Goal: Go to known website: Access a specific website the user already knows

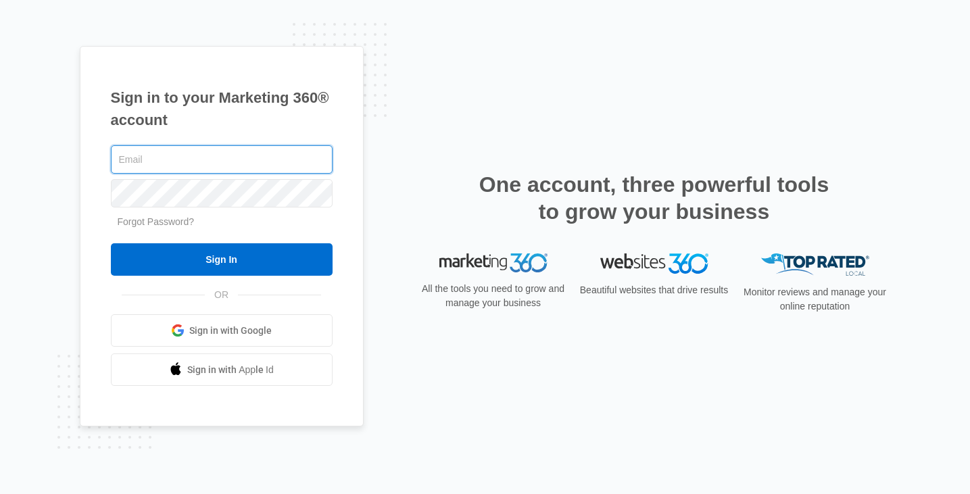
type input "[EMAIL_ADDRESS][DOMAIN_NAME]"
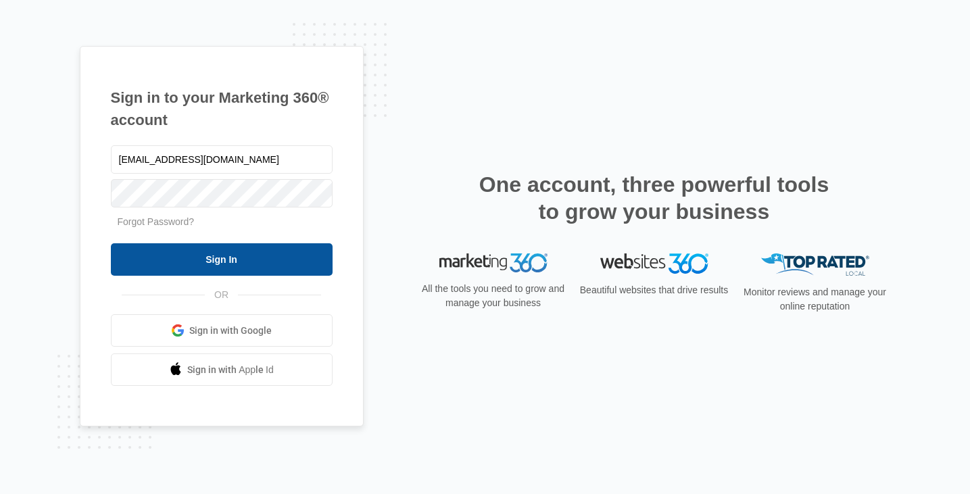
click at [302, 253] on input "Sign In" at bounding box center [222, 259] width 222 height 32
